Goal: Book appointment/travel/reservation

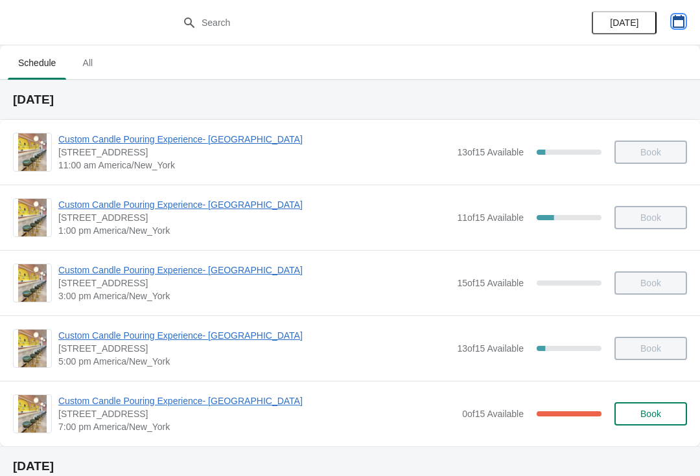
click at [689, 15] on button "button" at bounding box center [678, 21] width 23 height 23
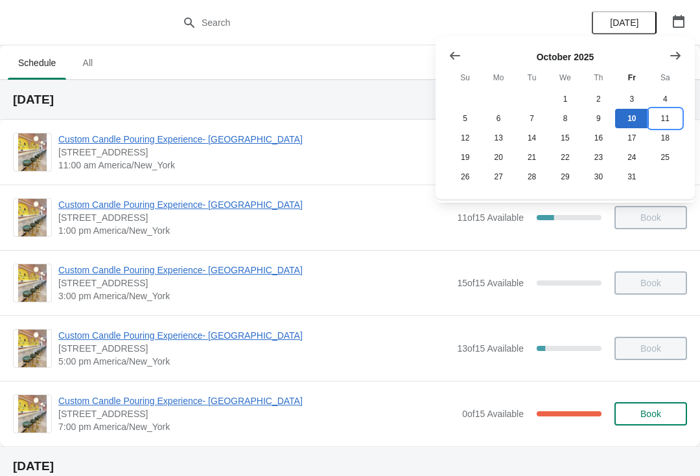
click at [668, 117] on button "11" at bounding box center [664, 118] width 33 height 19
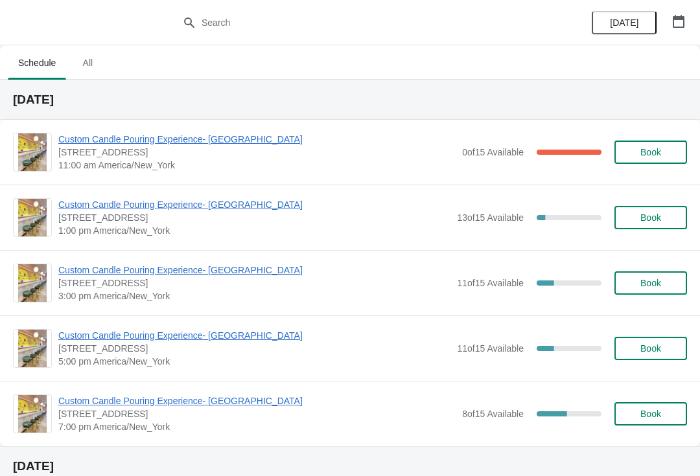
click at [678, 223] on button "Book" at bounding box center [650, 217] width 73 height 23
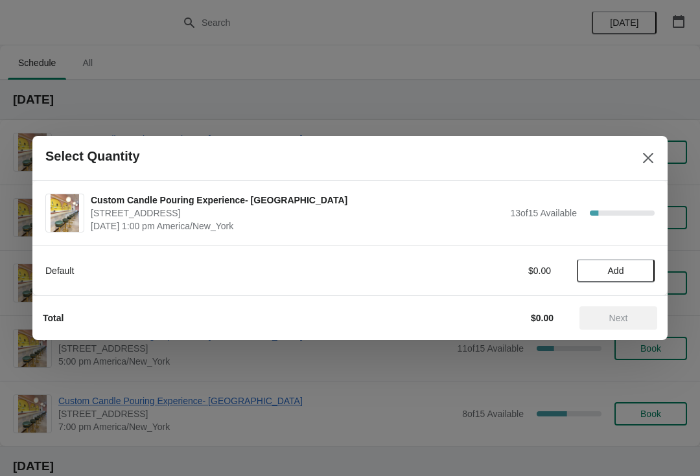
click at [635, 273] on span "Add" at bounding box center [615, 271] width 54 height 10
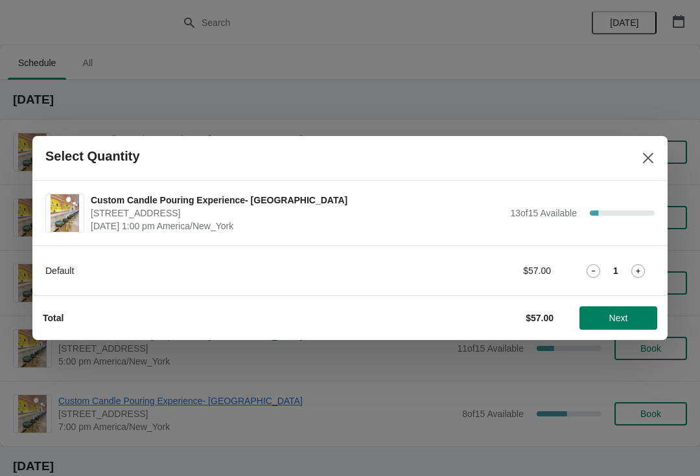
click at [638, 277] on icon at bounding box center [638, 271] width 14 height 14
click at [620, 321] on span "Next" at bounding box center [618, 318] width 19 height 10
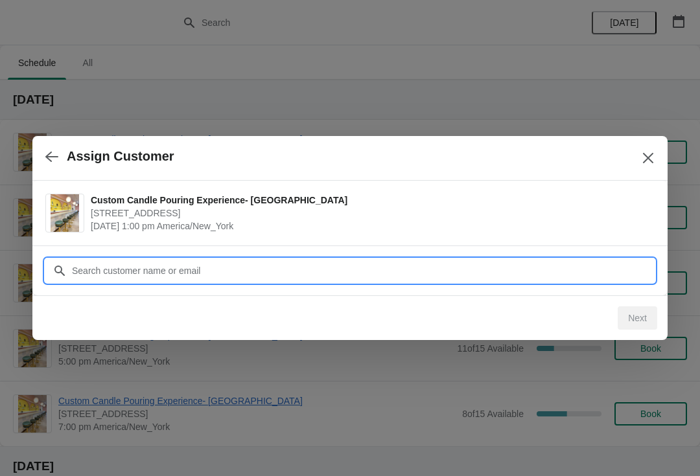
click at [369, 275] on input "Customer" at bounding box center [362, 270] width 583 height 23
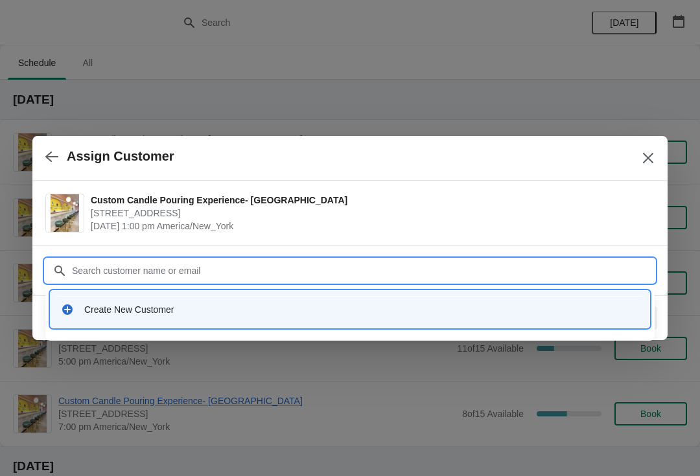
click at [226, 309] on div "Create New Customer" at bounding box center [361, 309] width 554 height 13
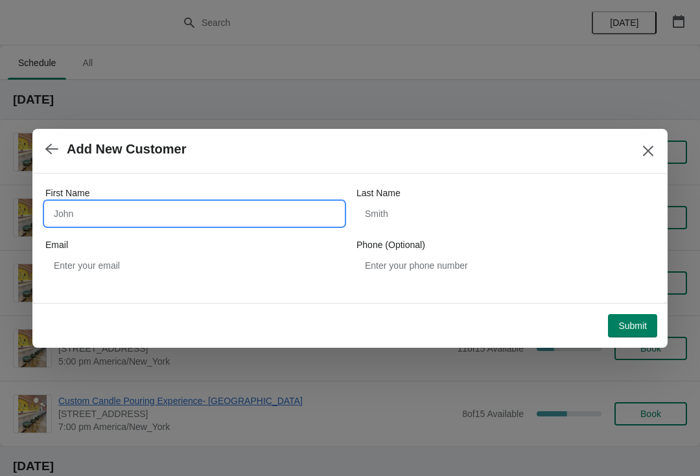
click at [256, 203] on input "First Name" at bounding box center [194, 213] width 298 height 23
type input "Kali"
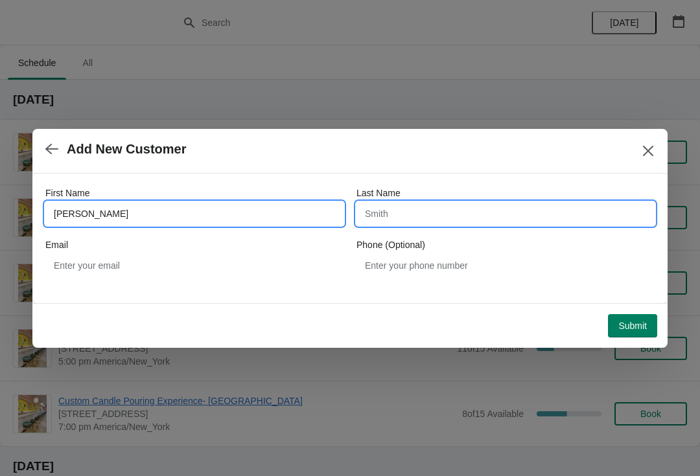
click at [456, 212] on input "Last Name" at bounding box center [505, 213] width 298 height 23
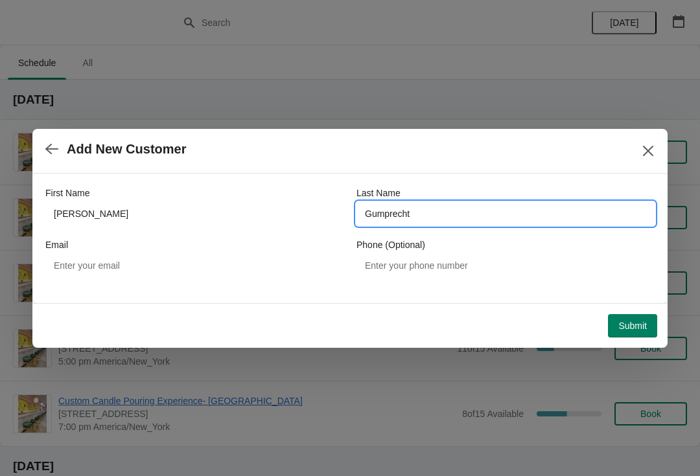
type input "Gumprecht"
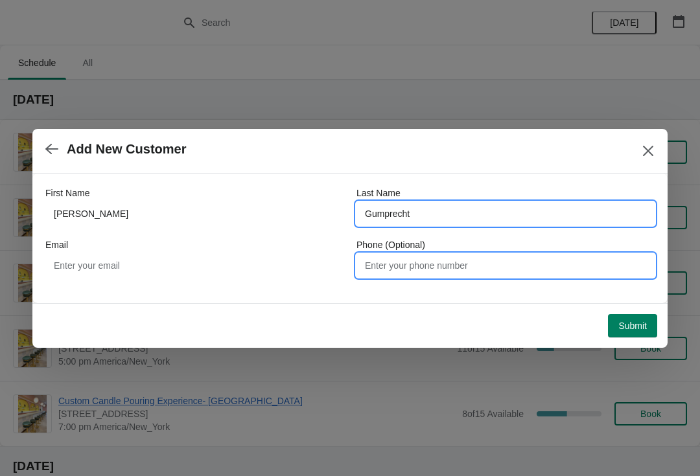
click at [532, 273] on input "Phone (Optional)" at bounding box center [505, 265] width 298 height 23
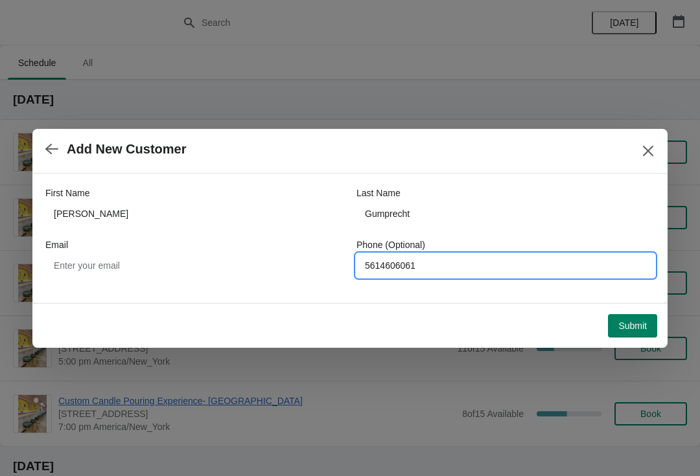
click at [643, 332] on button "Submit" at bounding box center [632, 325] width 49 height 23
click at [455, 266] on input "5614606061" at bounding box center [505, 265] width 298 height 23
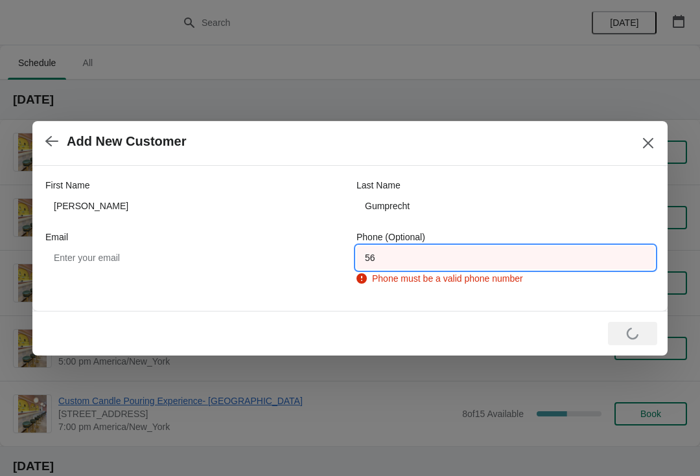
type input "5"
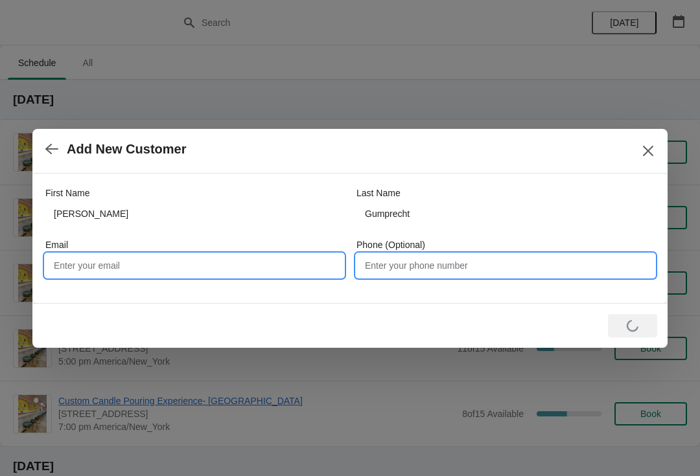
click at [298, 266] on input "Email" at bounding box center [194, 265] width 298 height 23
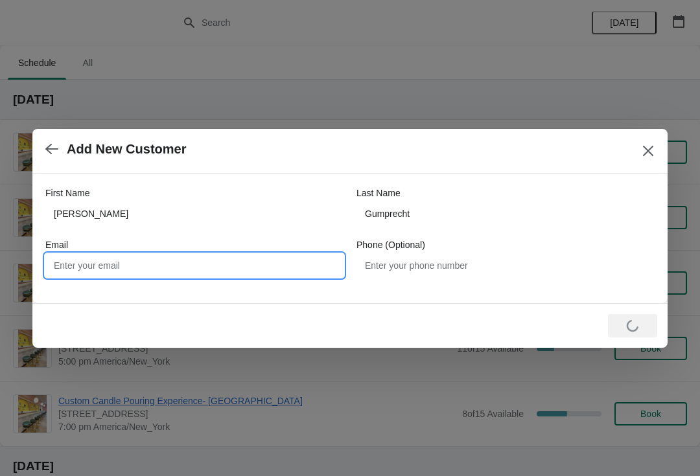
click at [630, 316] on div "Loading Submit" at bounding box center [632, 325] width 49 height 23
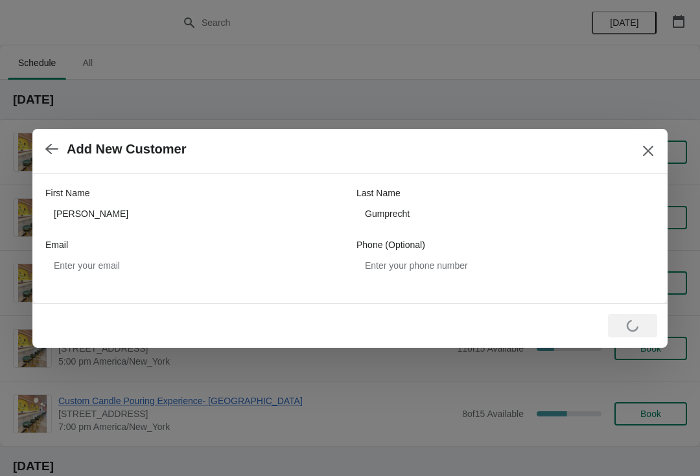
click at [658, 152] on button "Close" at bounding box center [647, 150] width 23 height 23
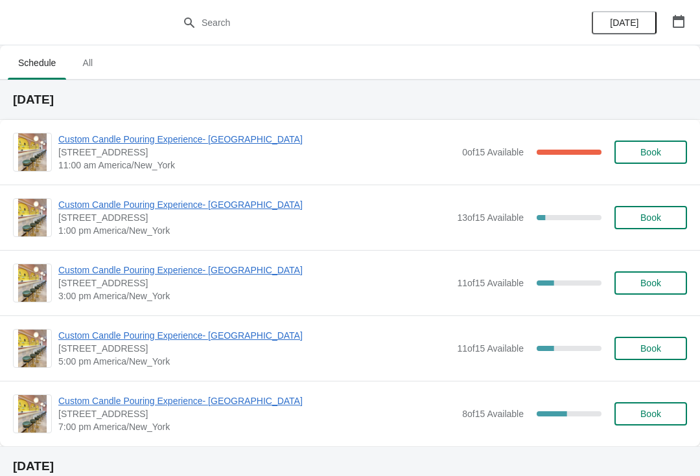
click at [667, 219] on span "Book" at bounding box center [650, 217] width 49 height 10
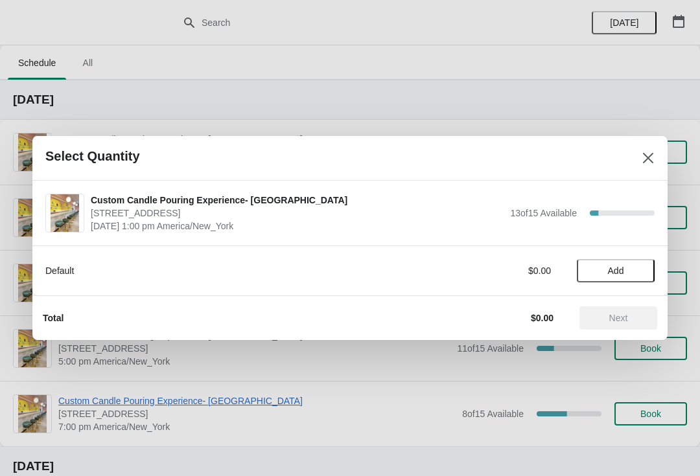
click at [630, 267] on span "Add" at bounding box center [615, 271] width 54 height 10
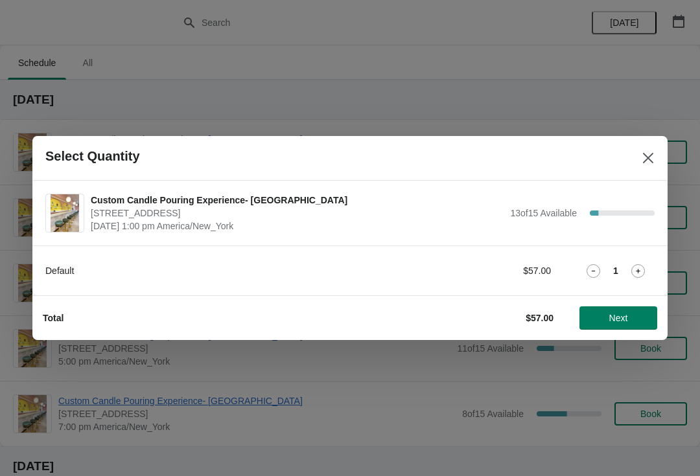
click at [643, 266] on icon at bounding box center [638, 271] width 14 height 14
click at [630, 324] on button "Next" at bounding box center [618, 317] width 78 height 23
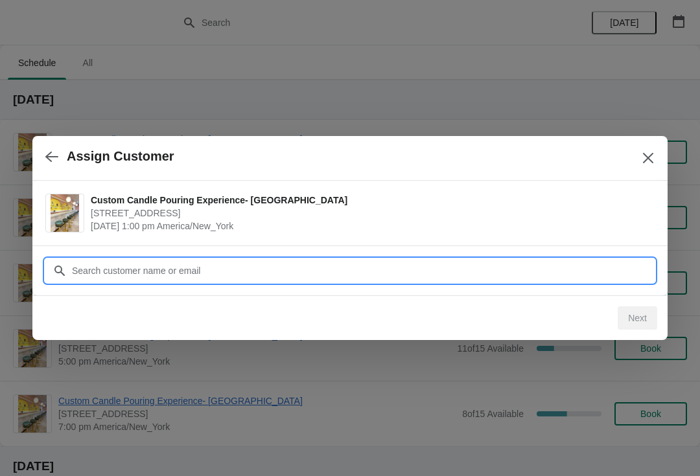
click at [280, 265] on input "Customer" at bounding box center [362, 270] width 583 height 23
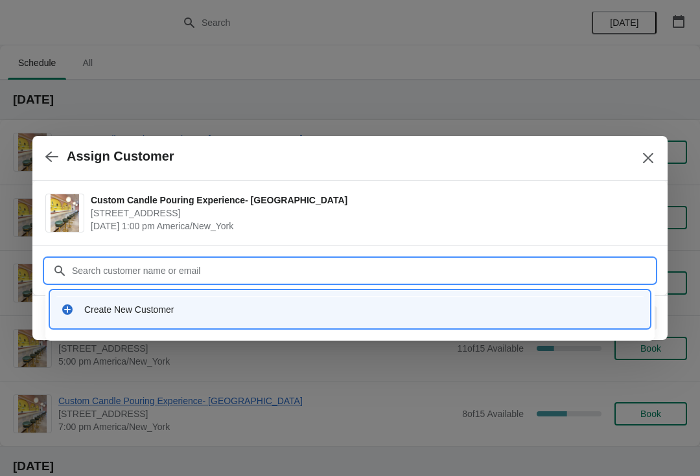
click at [205, 304] on div "Create New Customer" at bounding box center [361, 309] width 554 height 13
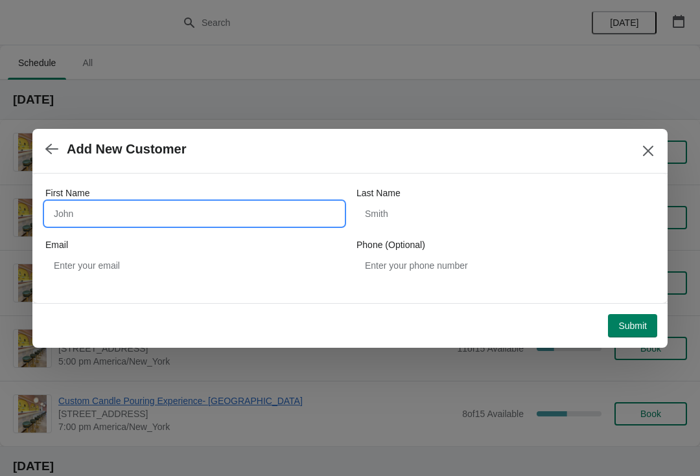
click at [293, 205] on input "First Name" at bounding box center [194, 213] width 298 height 23
type input "Kali"
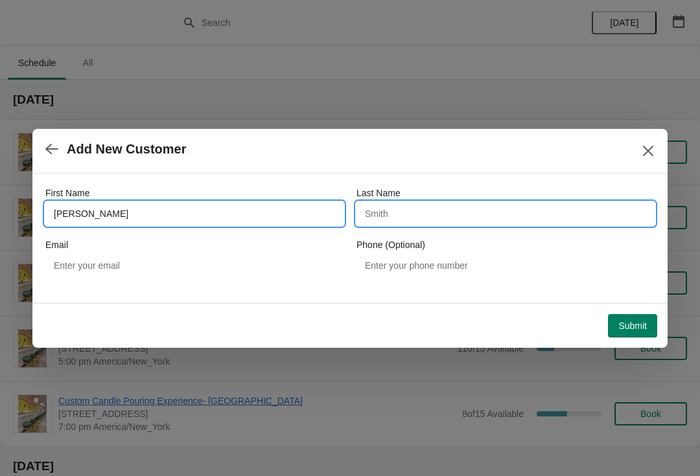
click at [478, 224] on input "Last Name" at bounding box center [505, 213] width 298 height 23
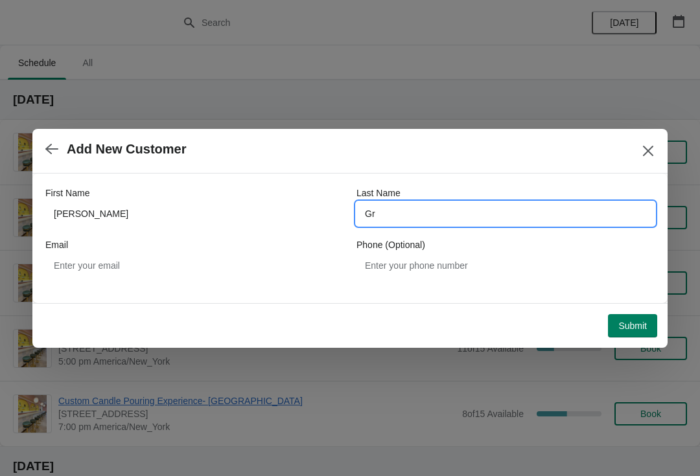
type input "G"
type input "Gumprecht"
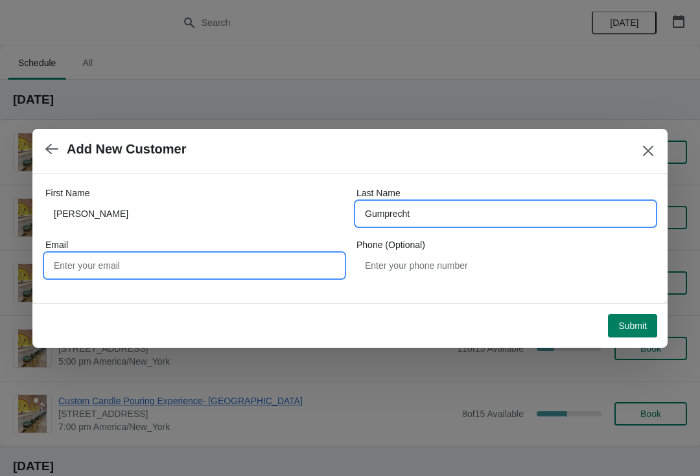
click at [84, 271] on input "Email" at bounding box center [194, 265] width 298 height 23
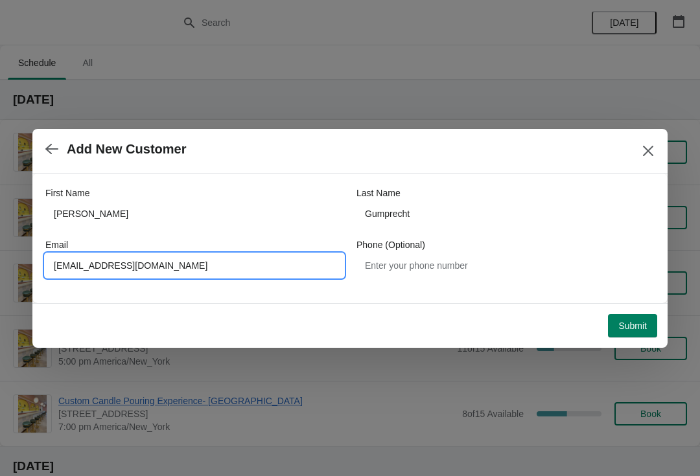
type input "Kaligumprecht@icloud.com"
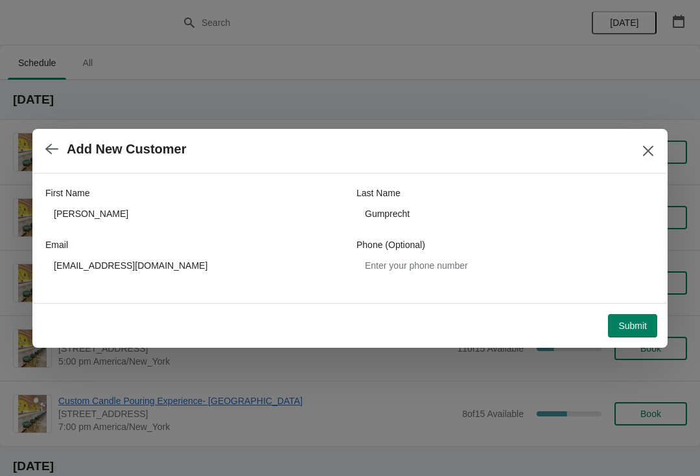
click at [637, 328] on span "Submit" at bounding box center [632, 326] width 29 height 10
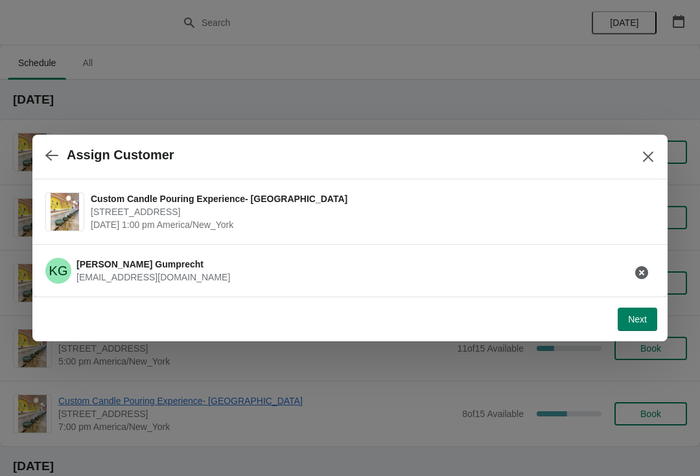
click at [635, 316] on span "Next" at bounding box center [637, 319] width 19 height 10
select select "Friend"
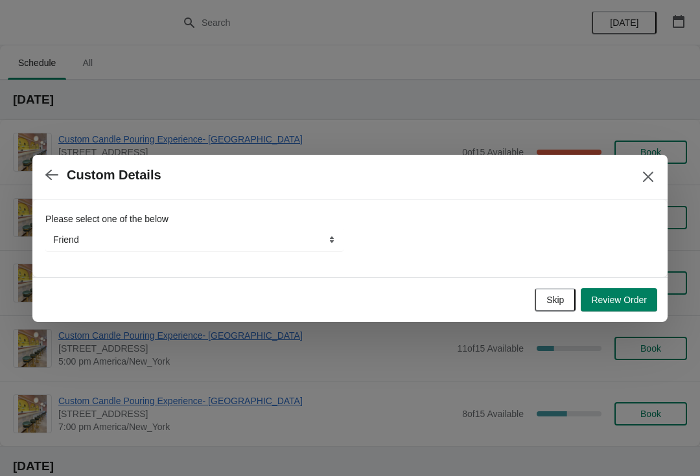
click at [646, 306] on button "Review Order" at bounding box center [618, 299] width 76 height 23
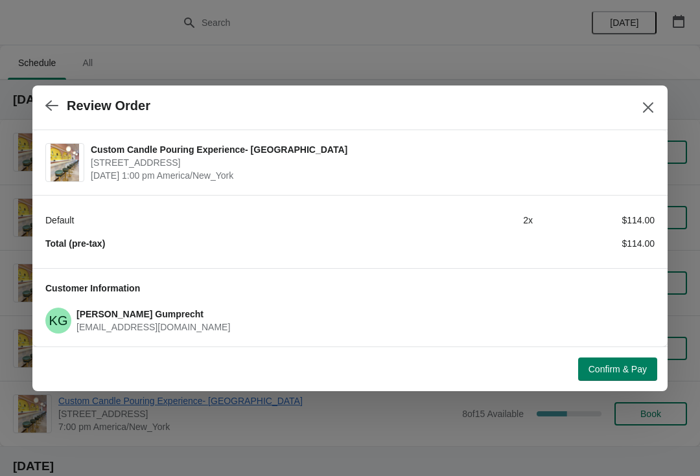
click at [637, 368] on span "Confirm & Pay" at bounding box center [617, 369] width 58 height 10
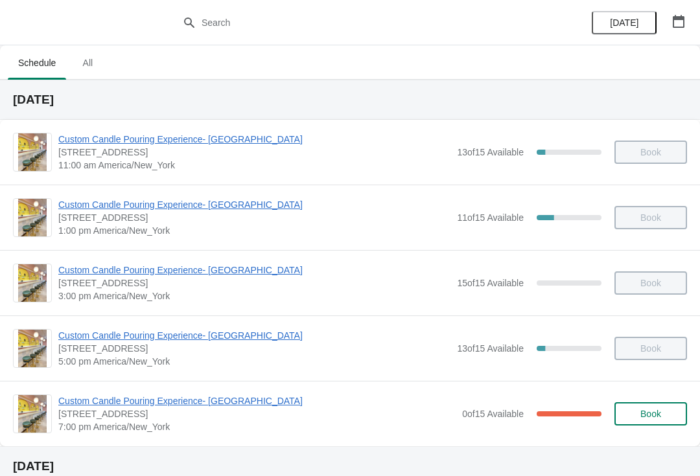
click at [610, 31] on button "[DATE]" at bounding box center [623, 22] width 65 height 23
click at [97, 70] on span "All" at bounding box center [87, 62] width 32 height 23
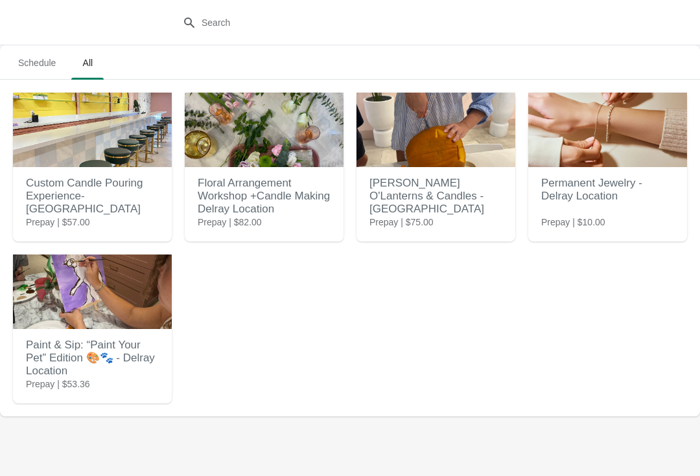
click at [40, 176] on h2 "Custom Candle Pouring Experience- [GEOGRAPHIC_DATA]" at bounding box center [92, 196] width 133 height 52
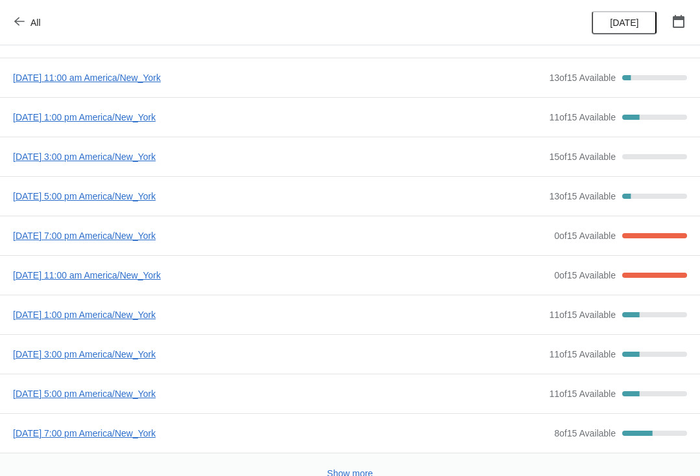
scroll to position [54, 0]
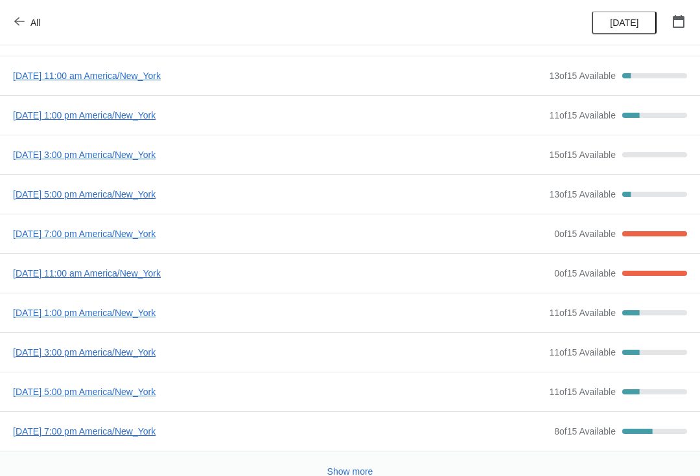
click at [26, 235] on span "[DATE] 7:00 pm America/New_York" at bounding box center [280, 233] width 534 height 13
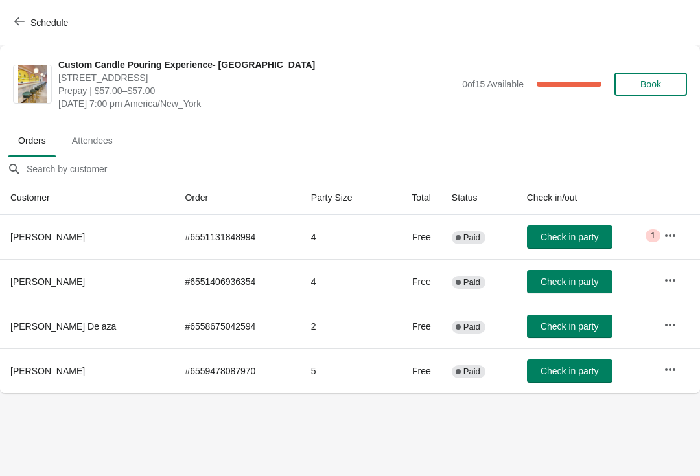
click at [540, 330] on span "Check in party" at bounding box center [569, 326] width 58 height 10
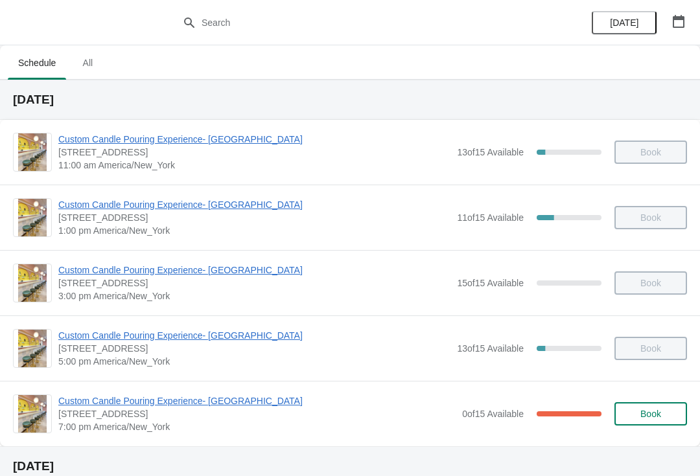
click at [215, 389] on div "Custom Candle Pouring Experience- Delray Beach 415 East Atlantic Avenue, Delray…" at bounding box center [350, 413] width 700 height 65
click at [249, 405] on span "Custom Candle Pouring Experience- [GEOGRAPHIC_DATA]" at bounding box center [256, 400] width 397 height 13
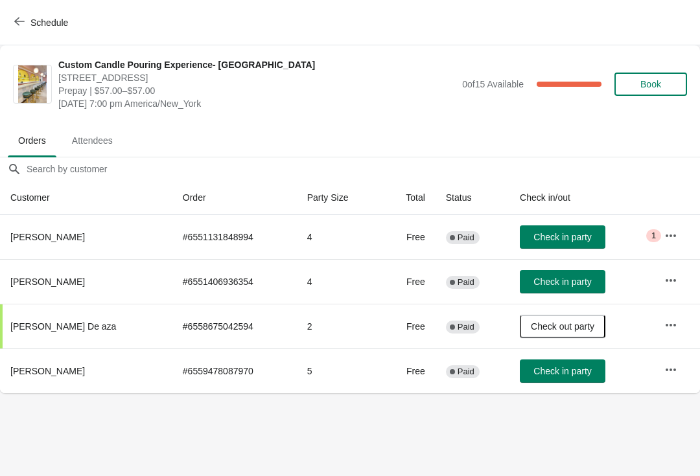
click at [563, 238] on span "Check in party" at bounding box center [562, 237] width 58 height 10
